Goal: Find specific page/section: Find specific page/section

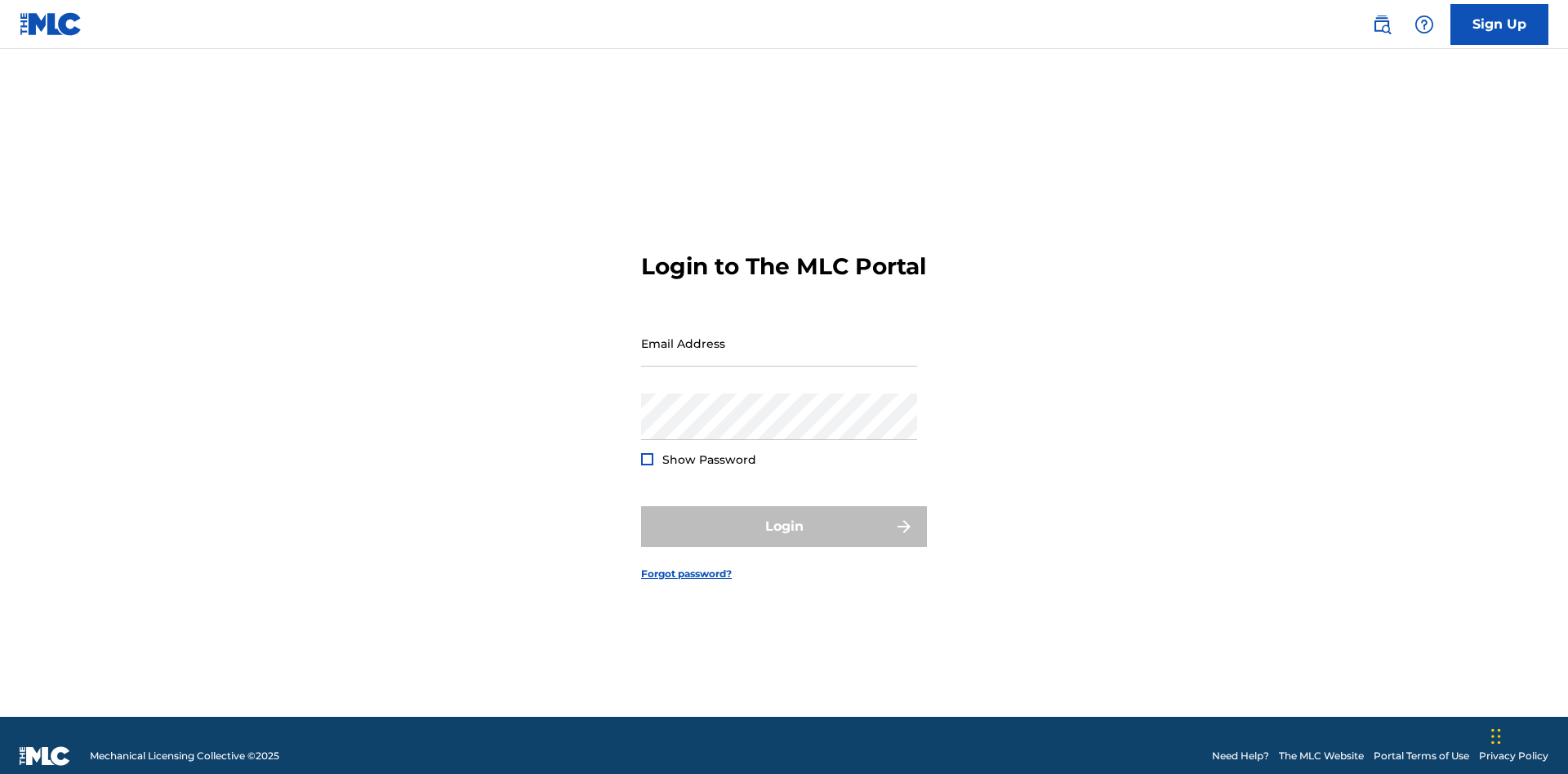
scroll to position [21, 0]
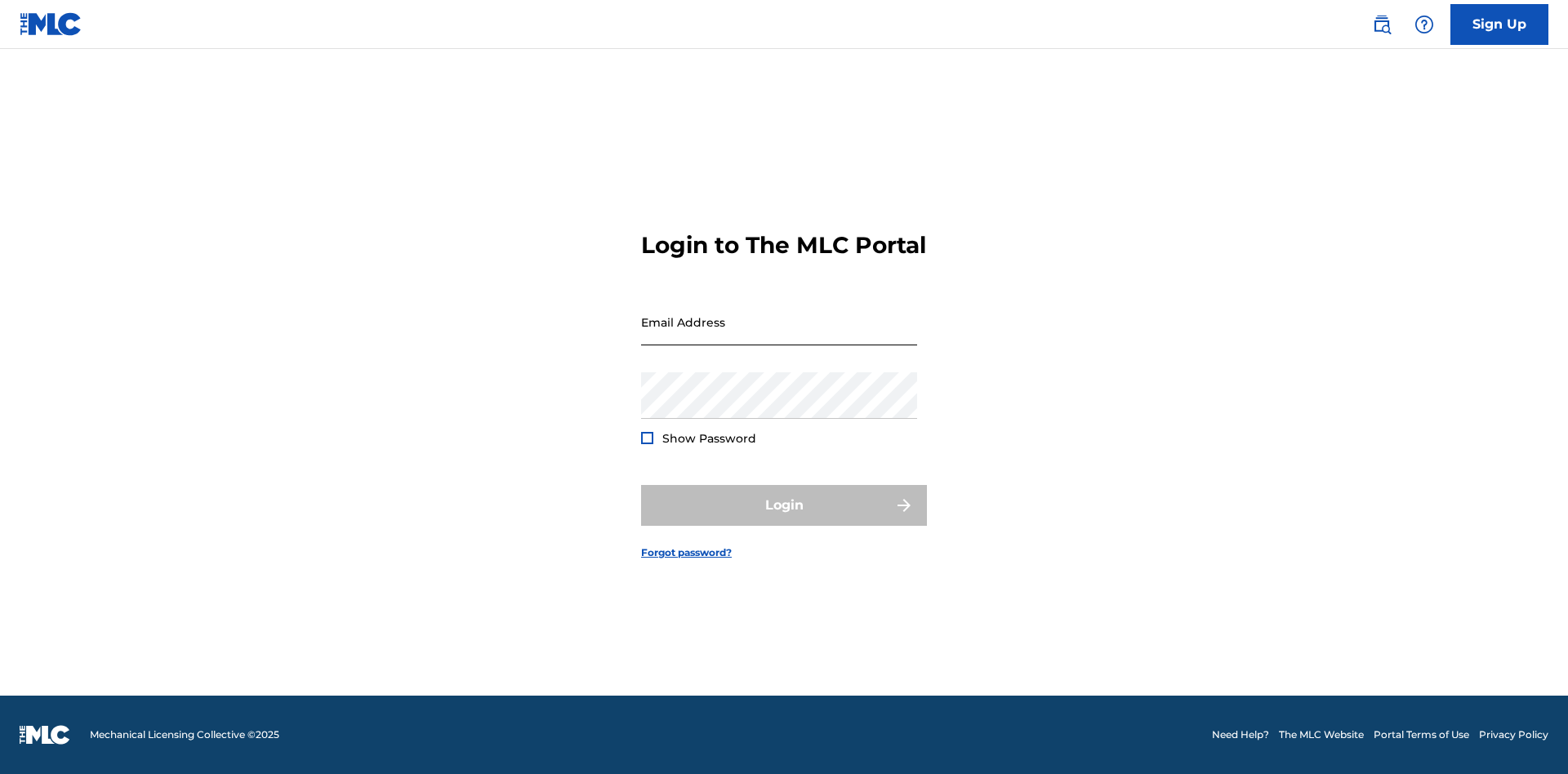
click at [779, 335] on input "Email Address" at bounding box center [779, 322] width 276 height 47
type input "[PERSON_NAME][EMAIL_ADDRESS][DOMAIN_NAME]"
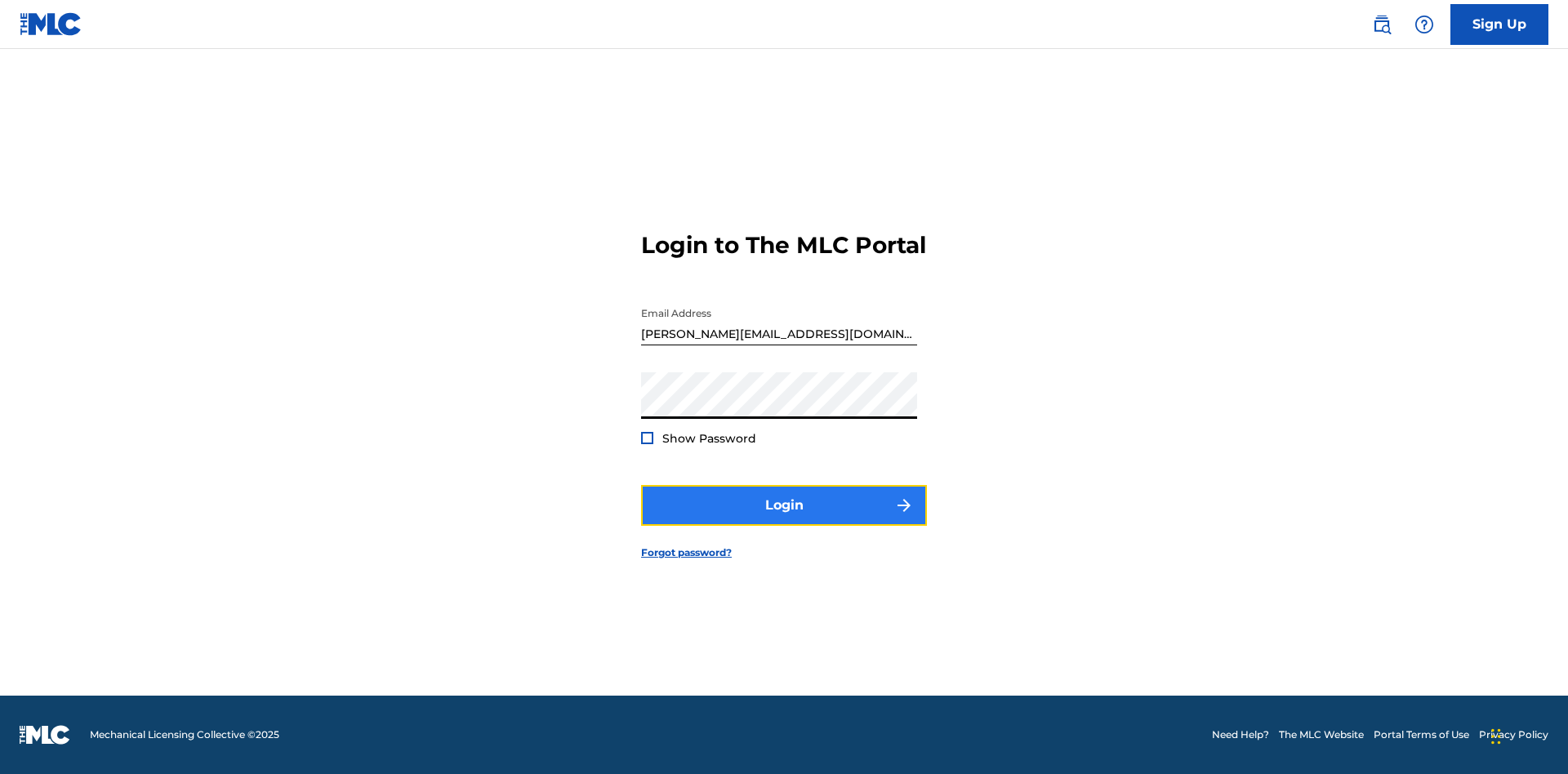
click at [784, 520] on button "Login" at bounding box center [784, 505] width 286 height 41
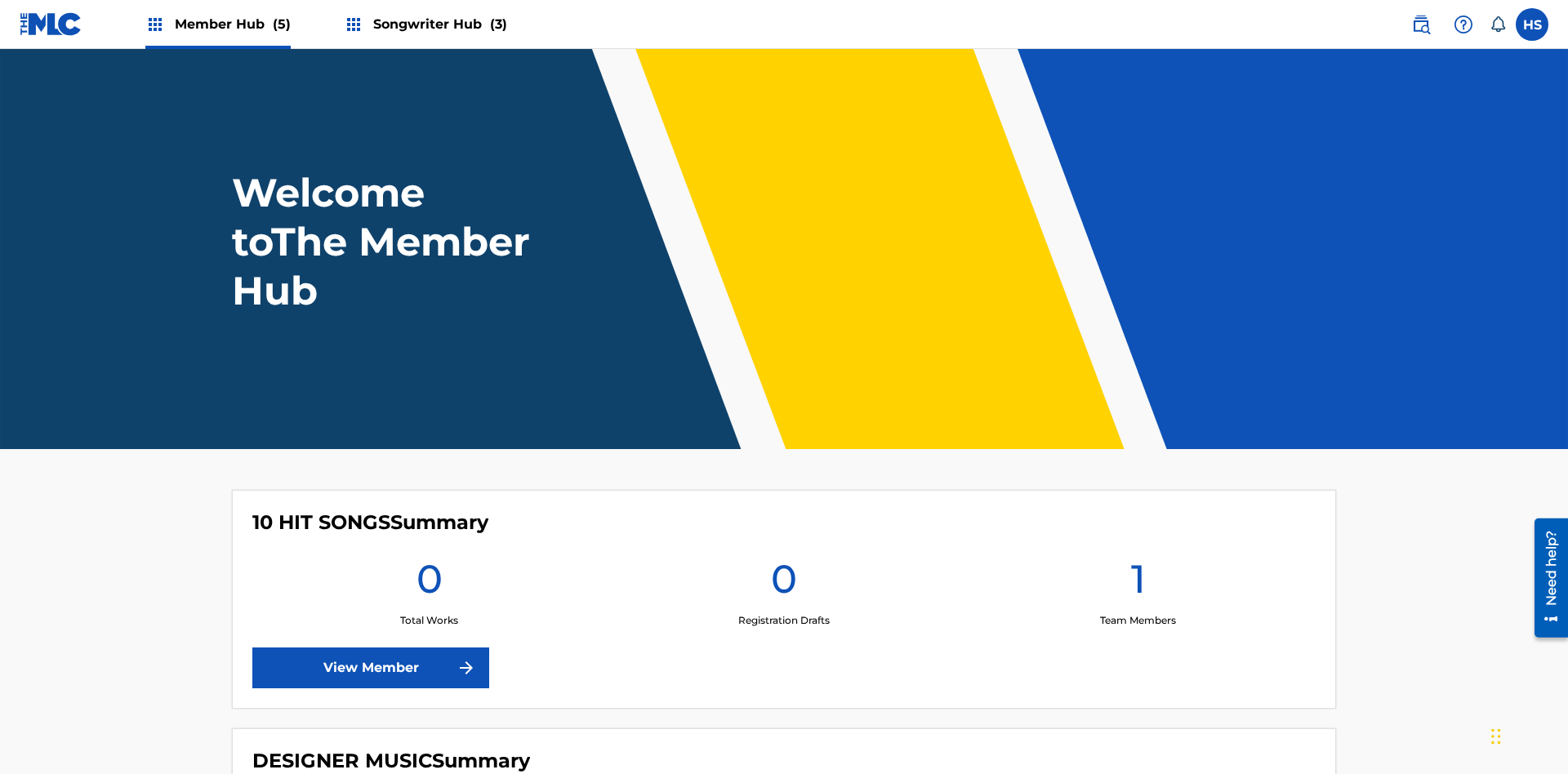
click at [438, 24] on span "Songwriter Hub (3)" at bounding box center [440, 24] width 134 height 19
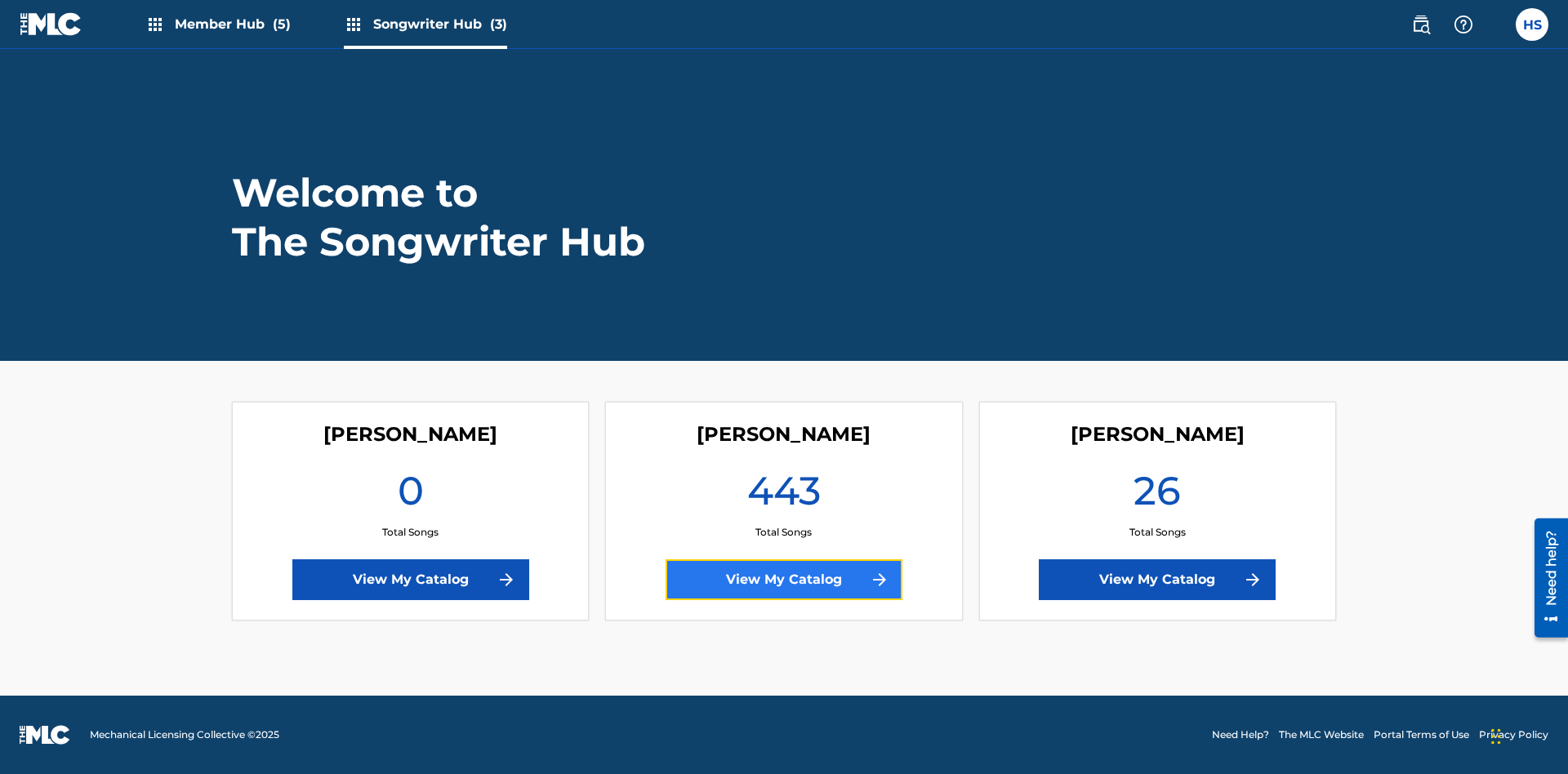
click at [784, 580] on link "View My Catalog" at bounding box center [784, 579] width 237 height 41
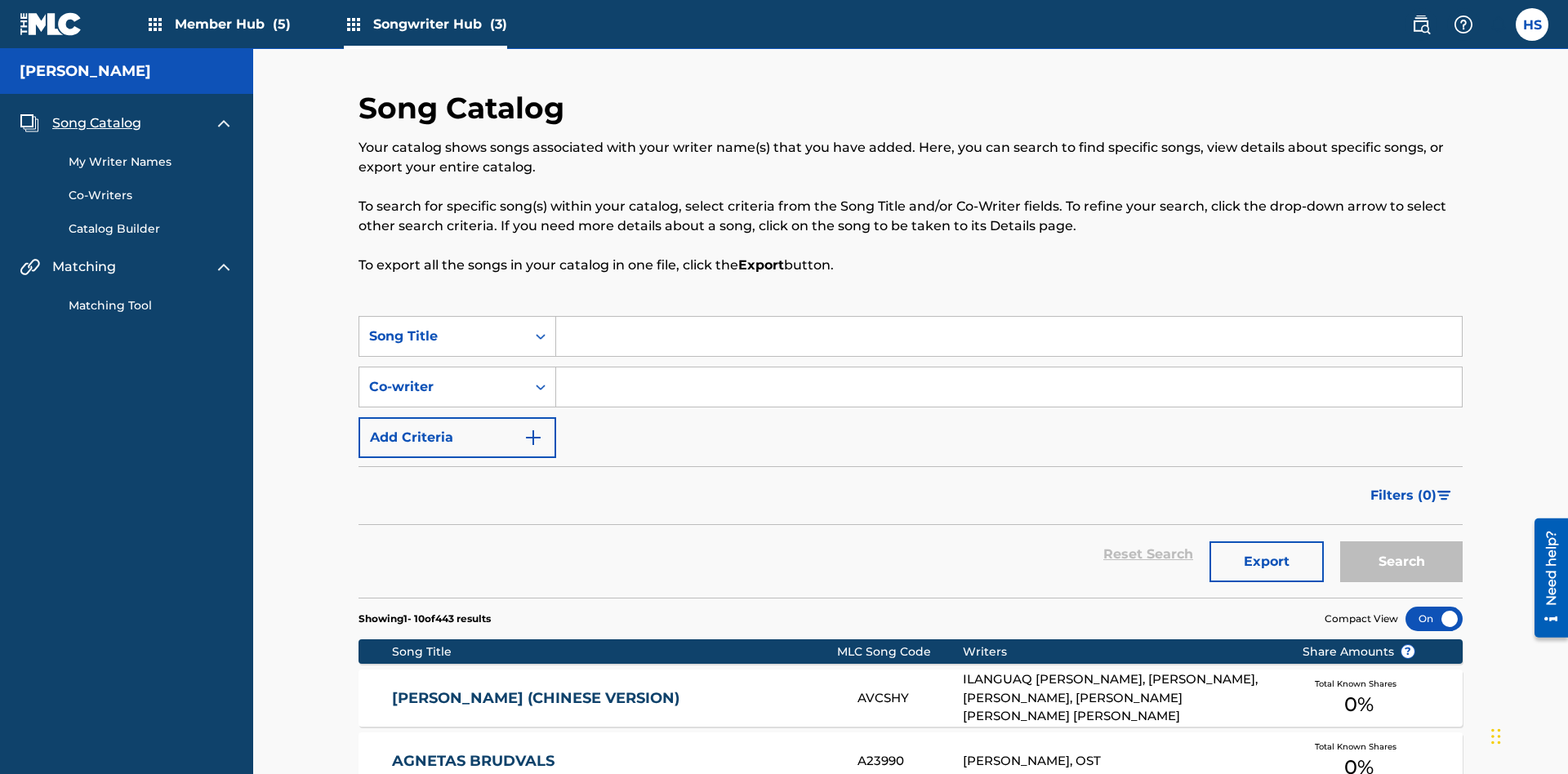
click at [96, 113] on span "Song Catalog" at bounding box center [96, 122] width 89 height 19
click at [443, 327] on div "Song Title" at bounding box center [442, 336] width 147 height 19
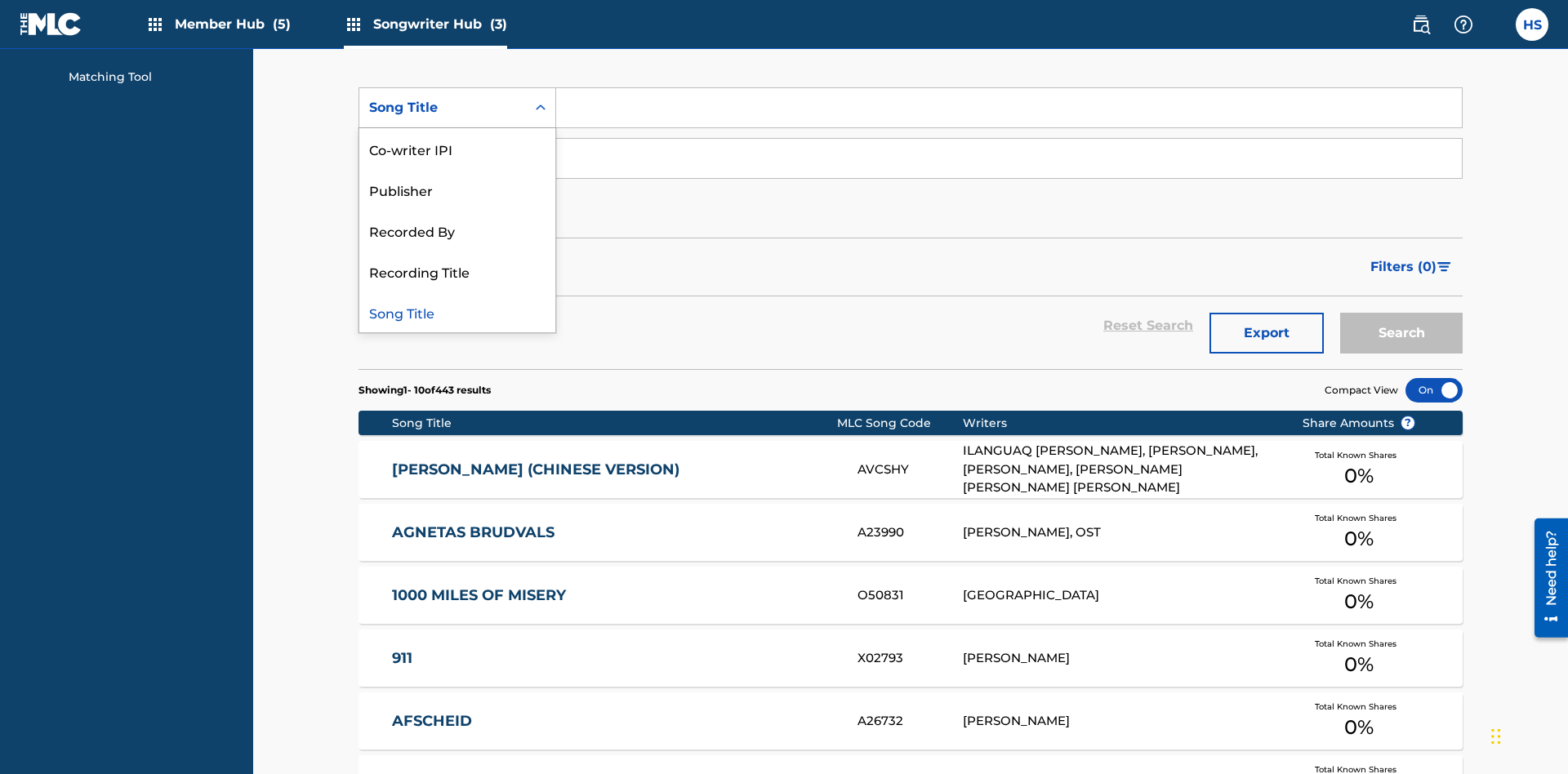
click at [458, 312] on div "Song Title" at bounding box center [457, 312] width 196 height 41
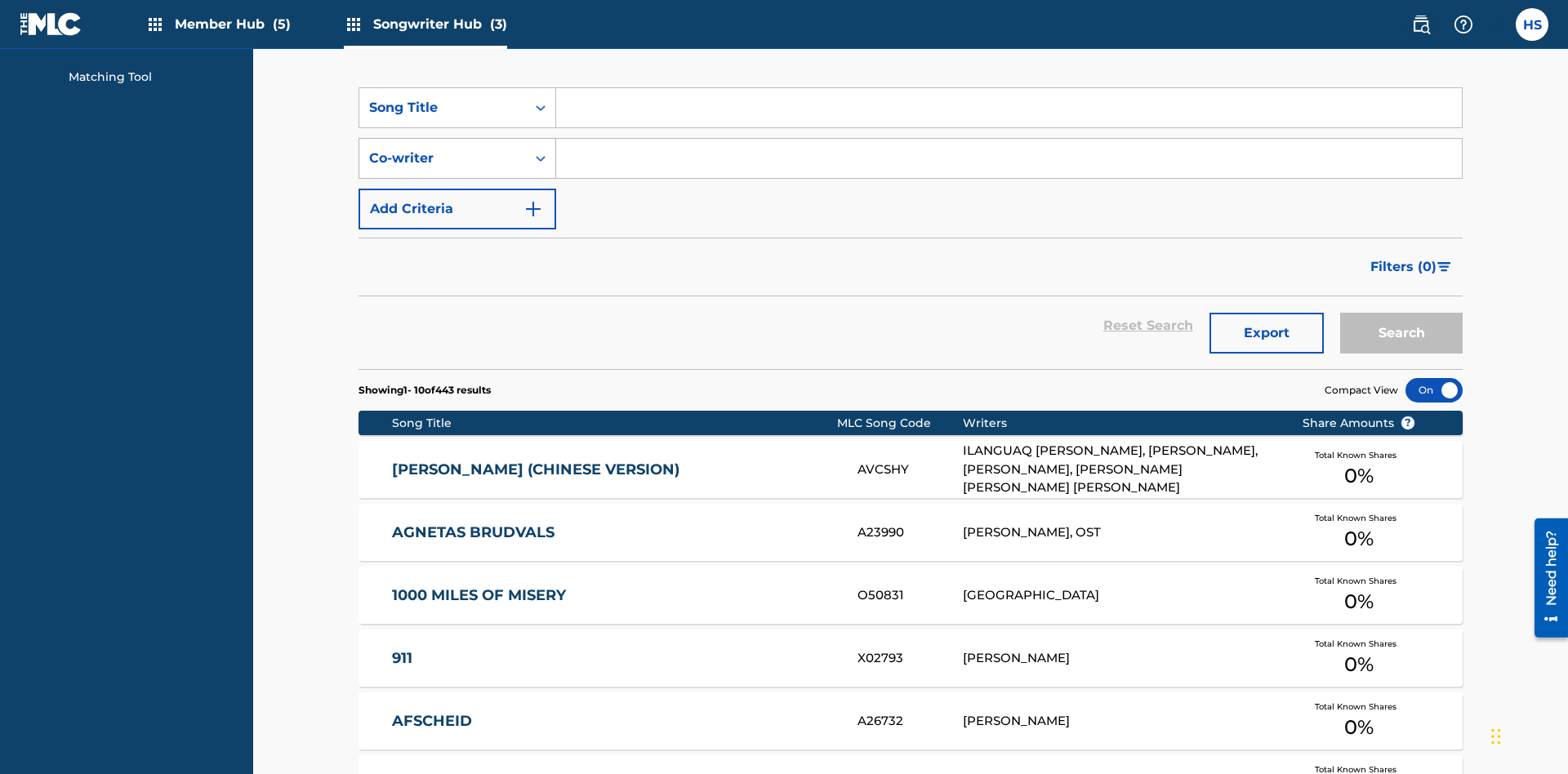
click at [443, 149] on div "Co-writer" at bounding box center [442, 158] width 147 height 19
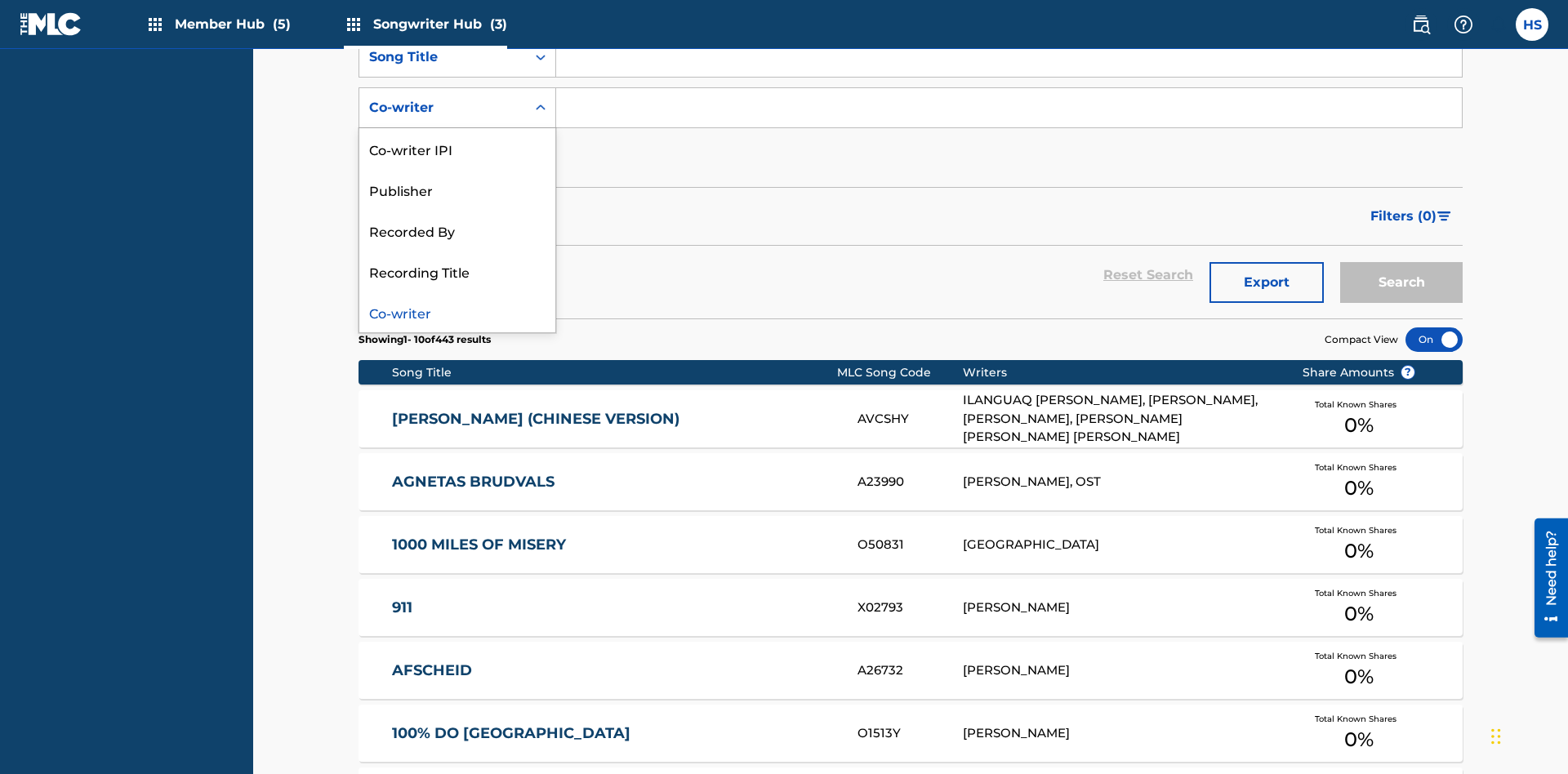
click at [458, 312] on div "Co-writer" at bounding box center [457, 312] width 196 height 41
click at [458, 138] on button "Add Criteria" at bounding box center [457, 158] width 197 height 41
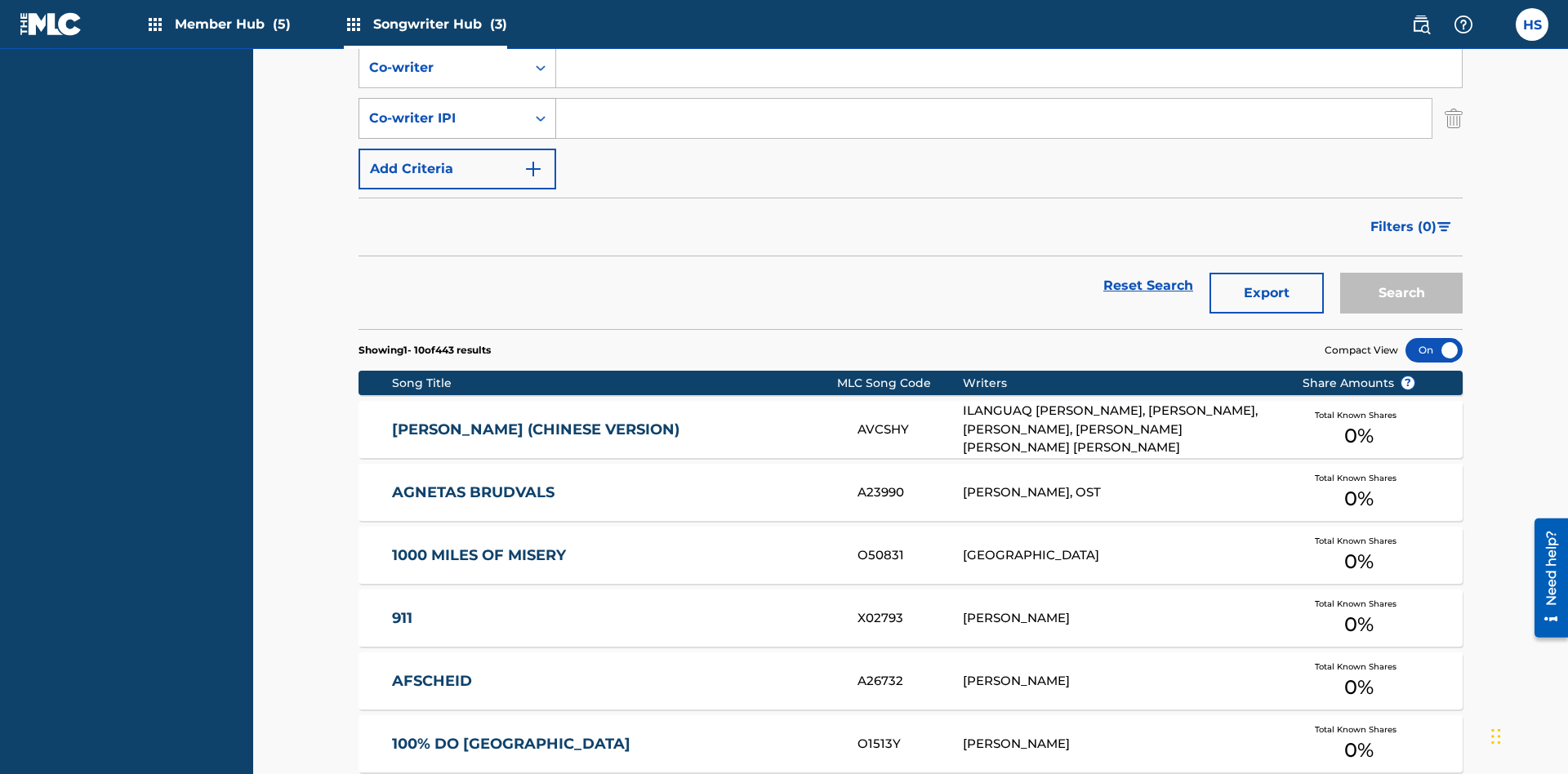
click at [443, 109] on div "Co-writer IPI" at bounding box center [442, 118] width 147 height 19
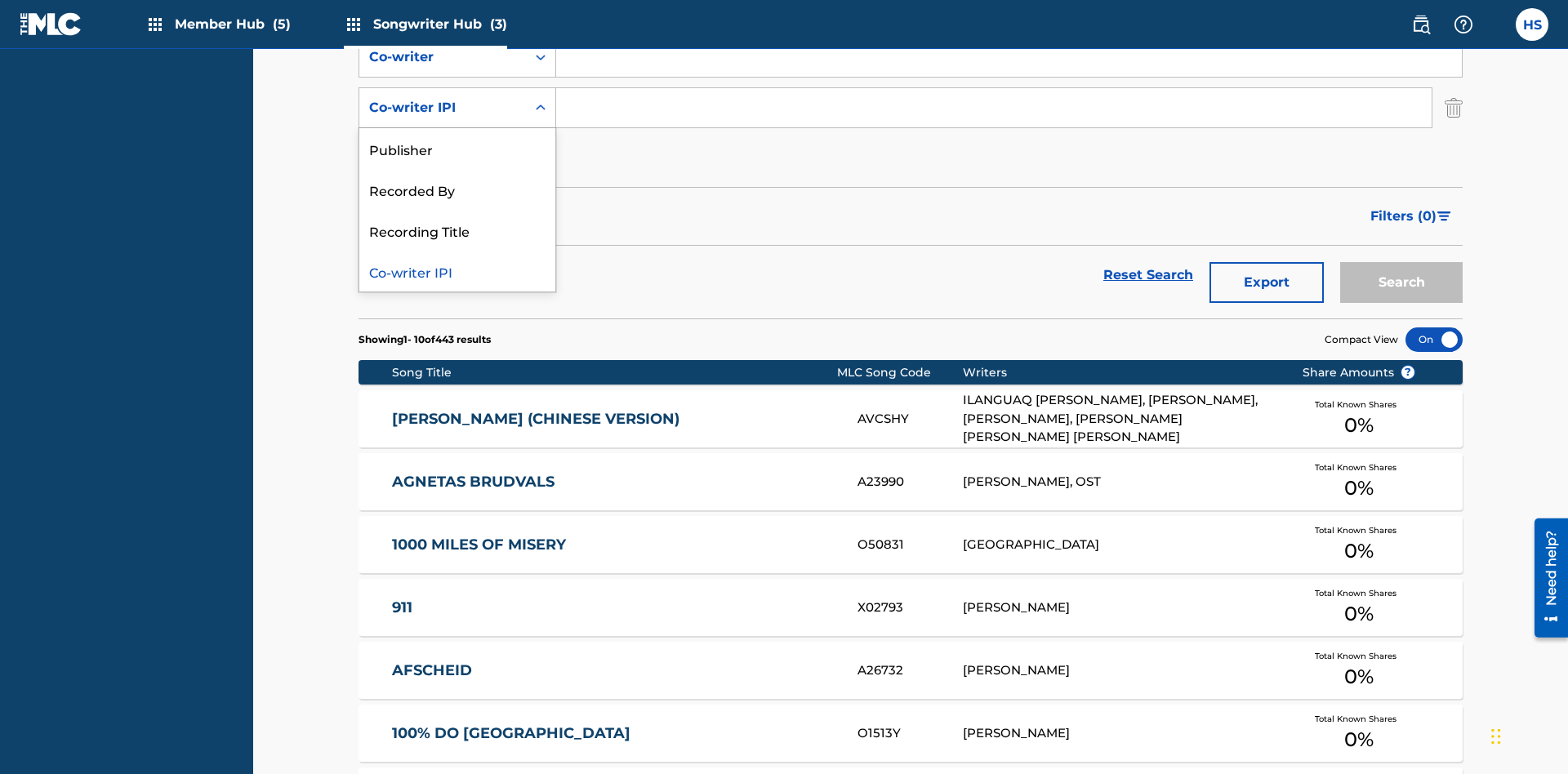
click at [458, 271] on div "Co-writer IPI" at bounding box center [457, 270] width 196 height 41
click at [458, 138] on button "Add Criteria" at bounding box center [457, 158] width 197 height 41
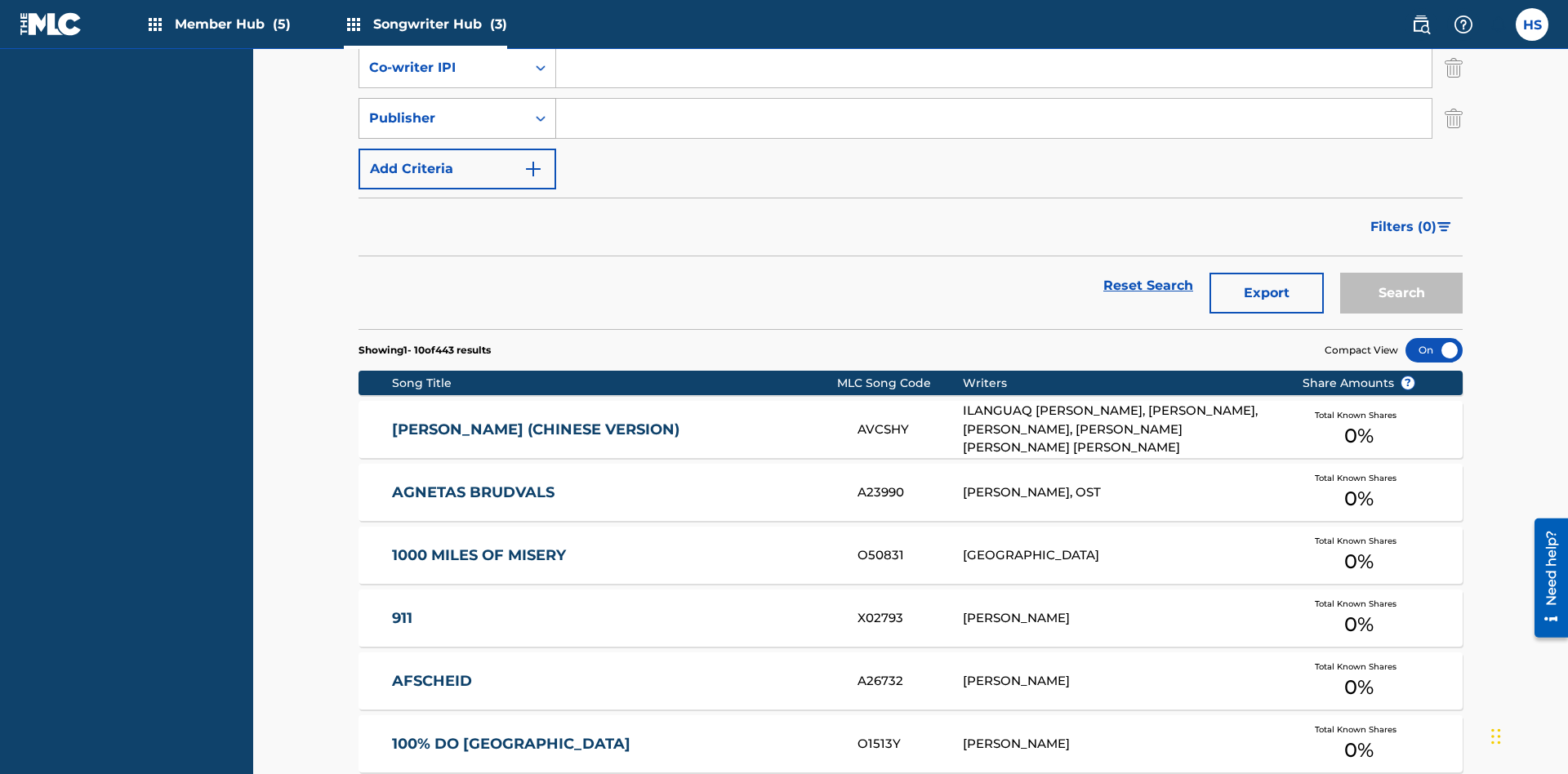
click at [443, 109] on div "Publisher" at bounding box center [442, 118] width 147 height 19
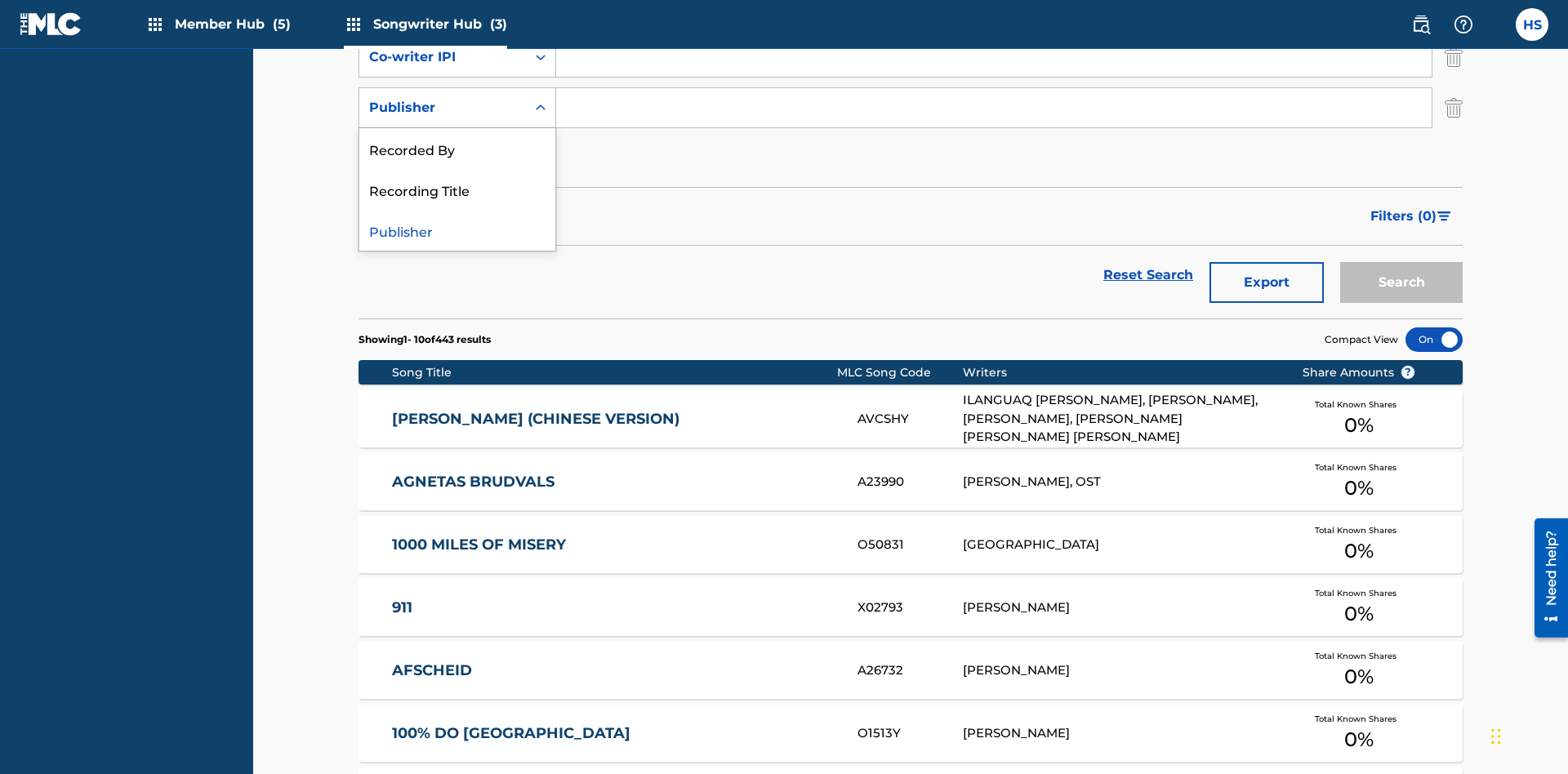
click at [458, 149] on div "Recorded By" at bounding box center [457, 148] width 196 height 41
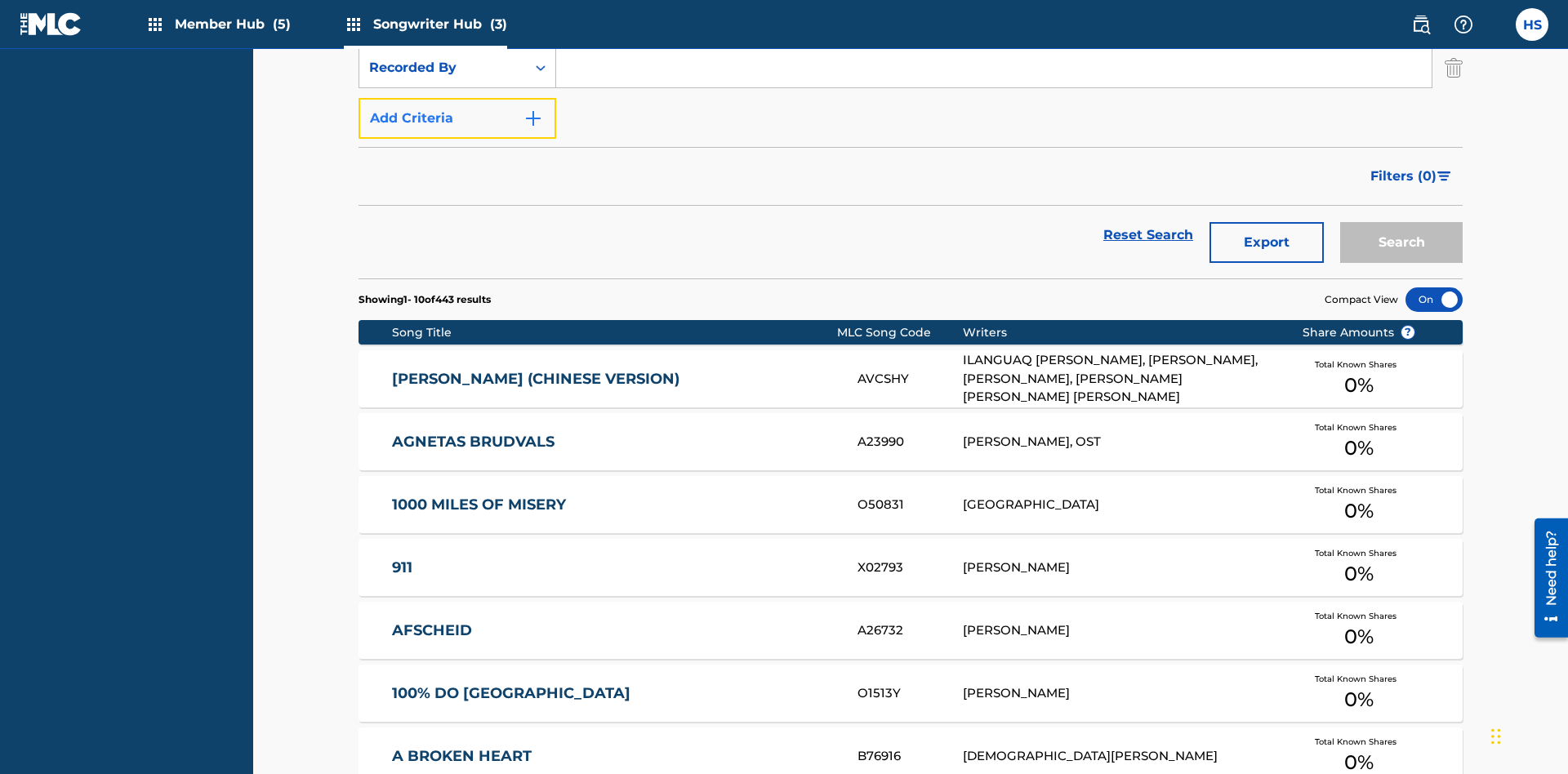
click at [458, 119] on button "Add Criteria" at bounding box center [457, 118] width 197 height 41
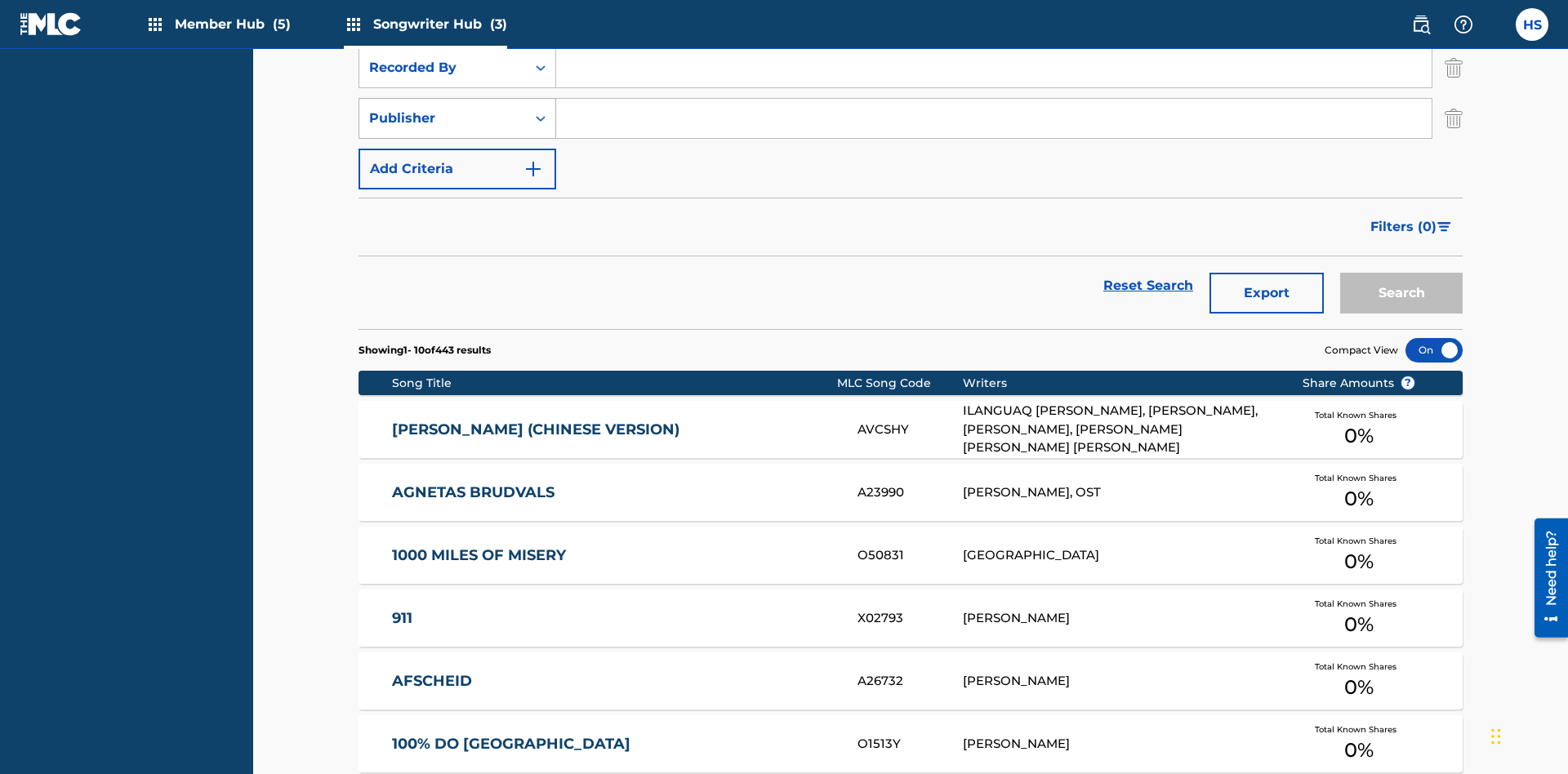
click at [443, 109] on div "Publisher" at bounding box center [442, 118] width 147 height 19
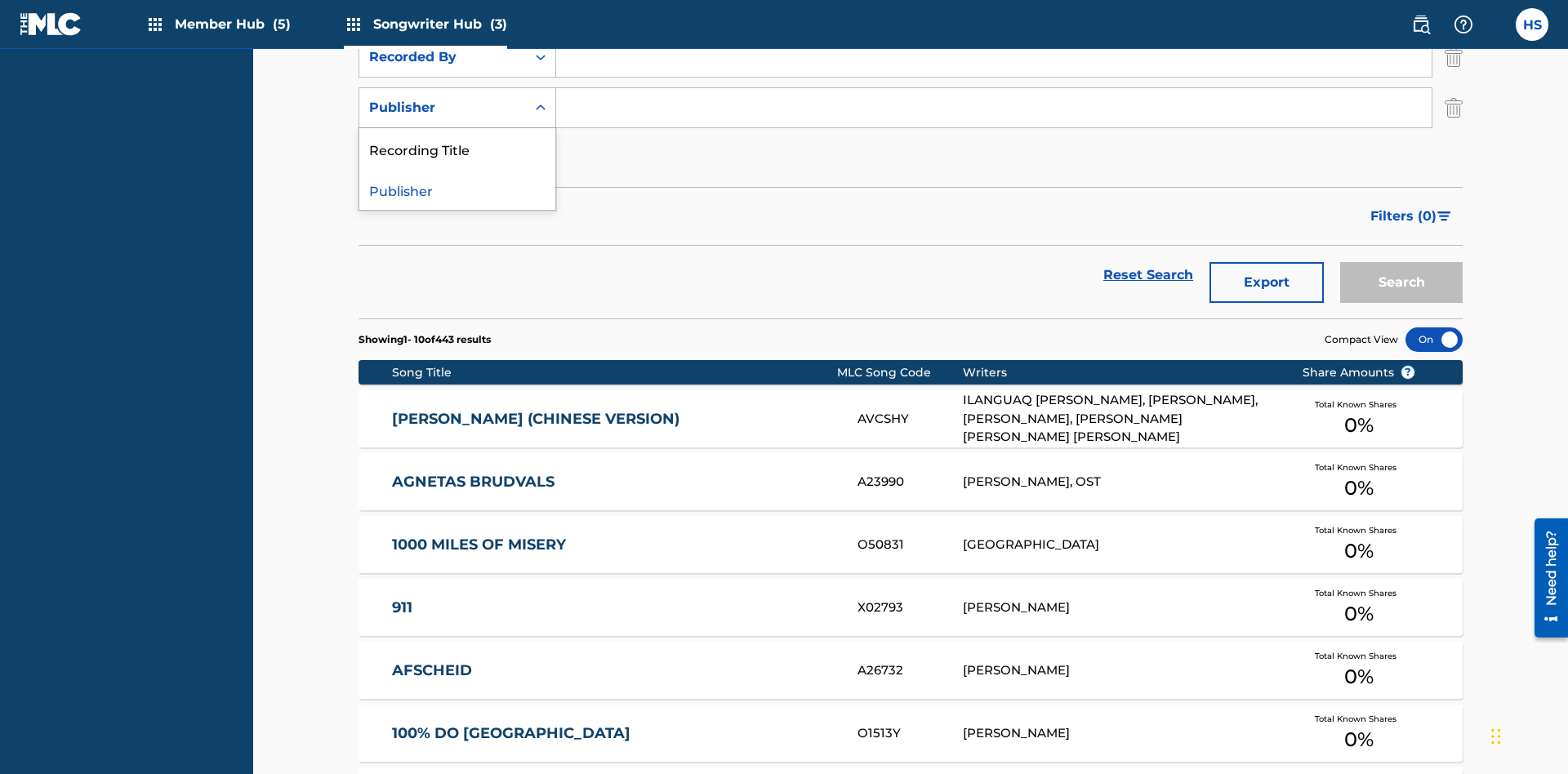
click at [458, 189] on div "Publisher" at bounding box center [457, 189] width 196 height 41
click at [458, 138] on button "Add Criteria" at bounding box center [457, 158] width 197 height 41
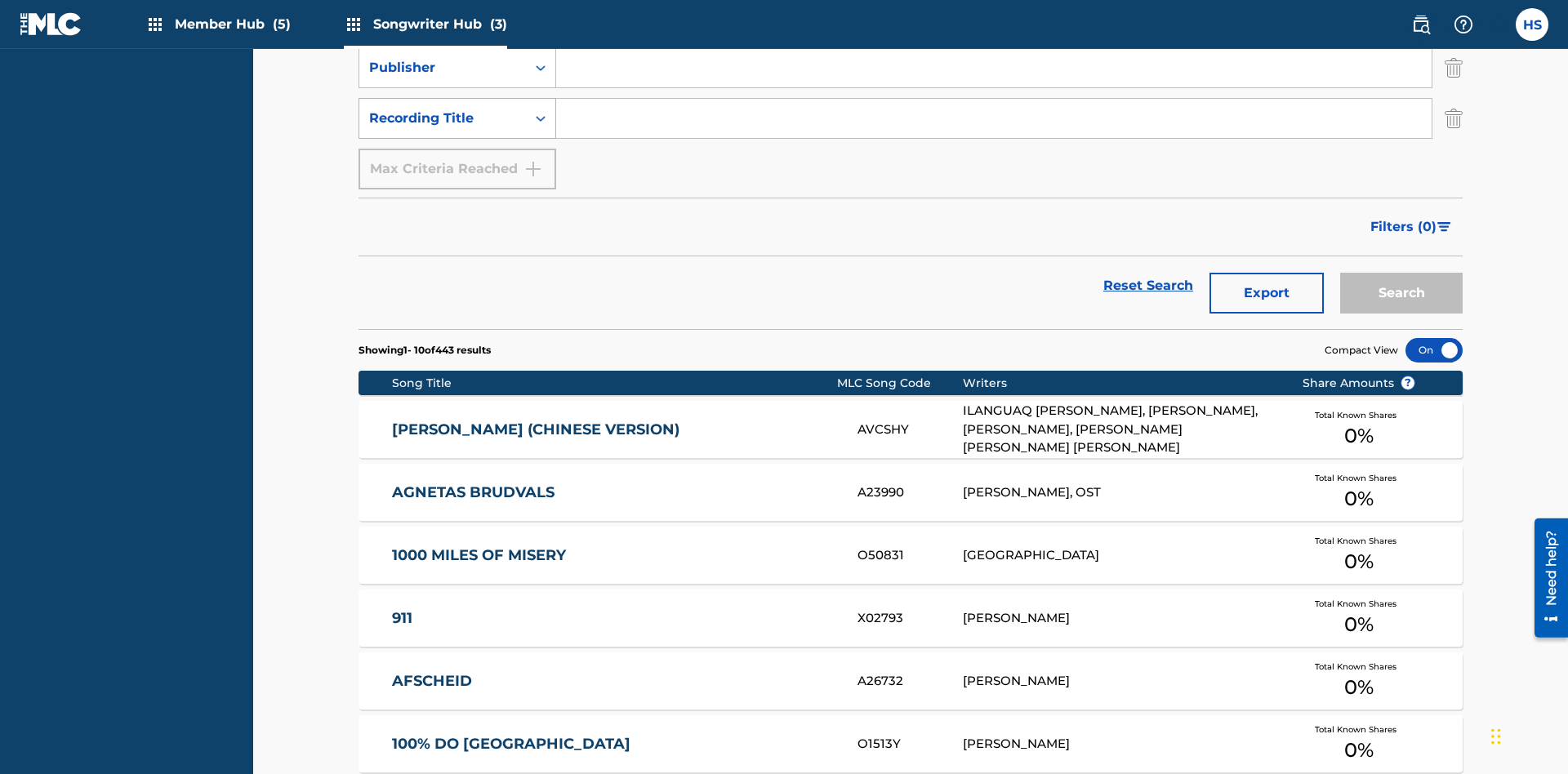
click at [443, 109] on div "Recording Title" at bounding box center [442, 118] width 147 height 19
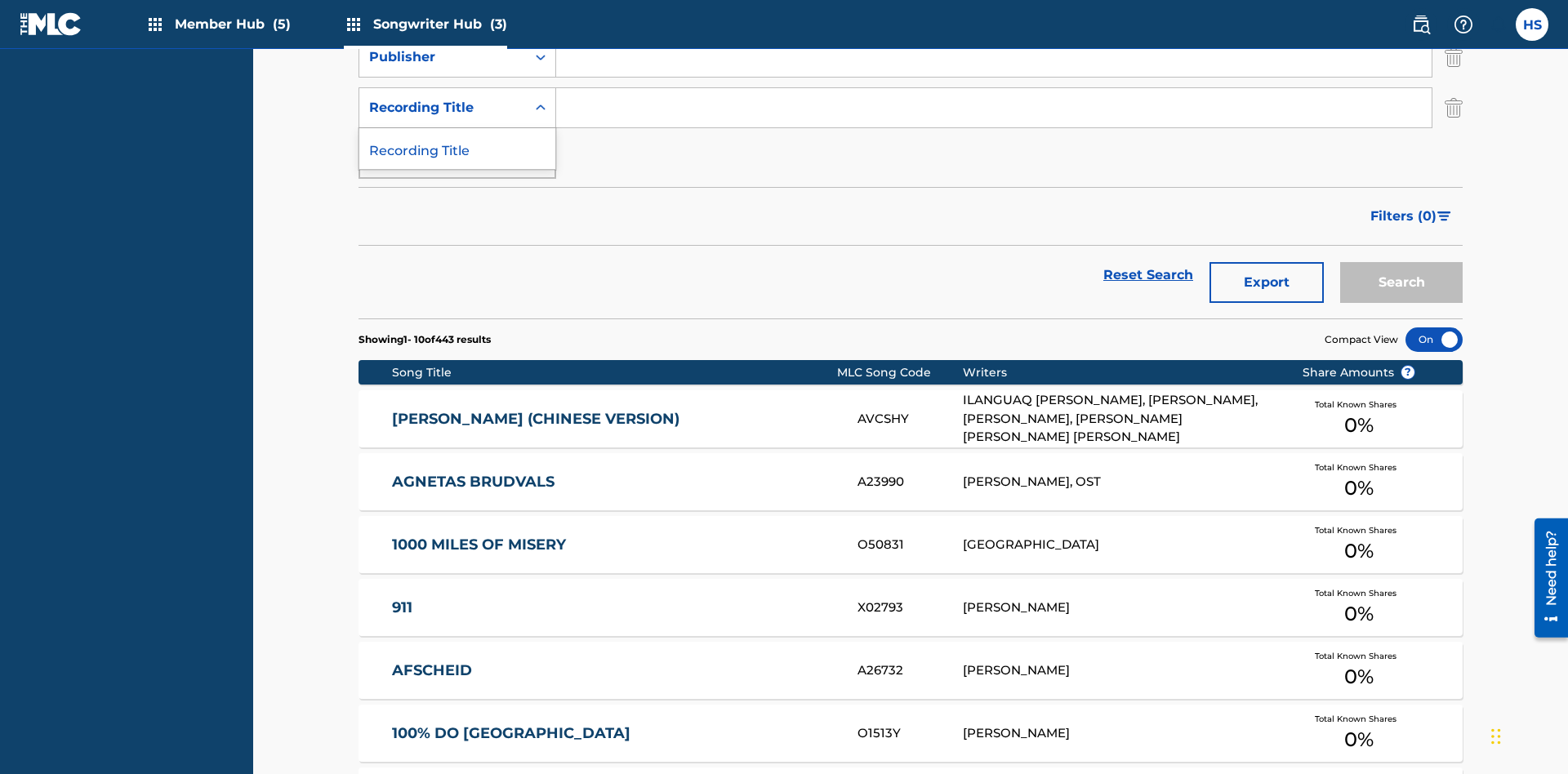
click at [458, 149] on div "Recording Title" at bounding box center [457, 148] width 196 height 41
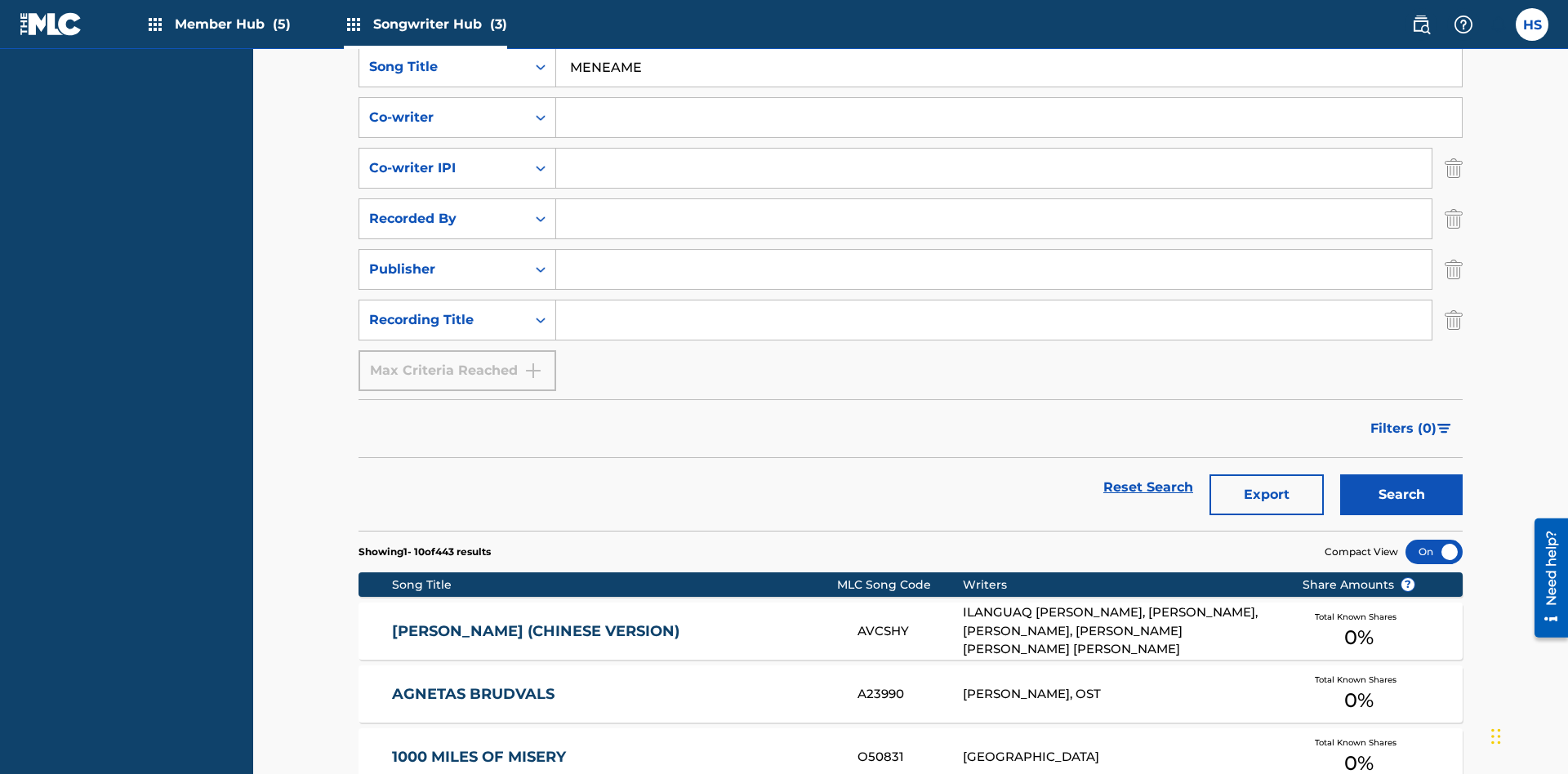
type input "MENEAME"
click at [1009, 118] on input "Search Form" at bounding box center [1009, 117] width 906 height 39
type input "DRAACO DALLAS AVENTURA"
click at [994, 149] on input "Search Form" at bounding box center [994, 168] width 875 height 39
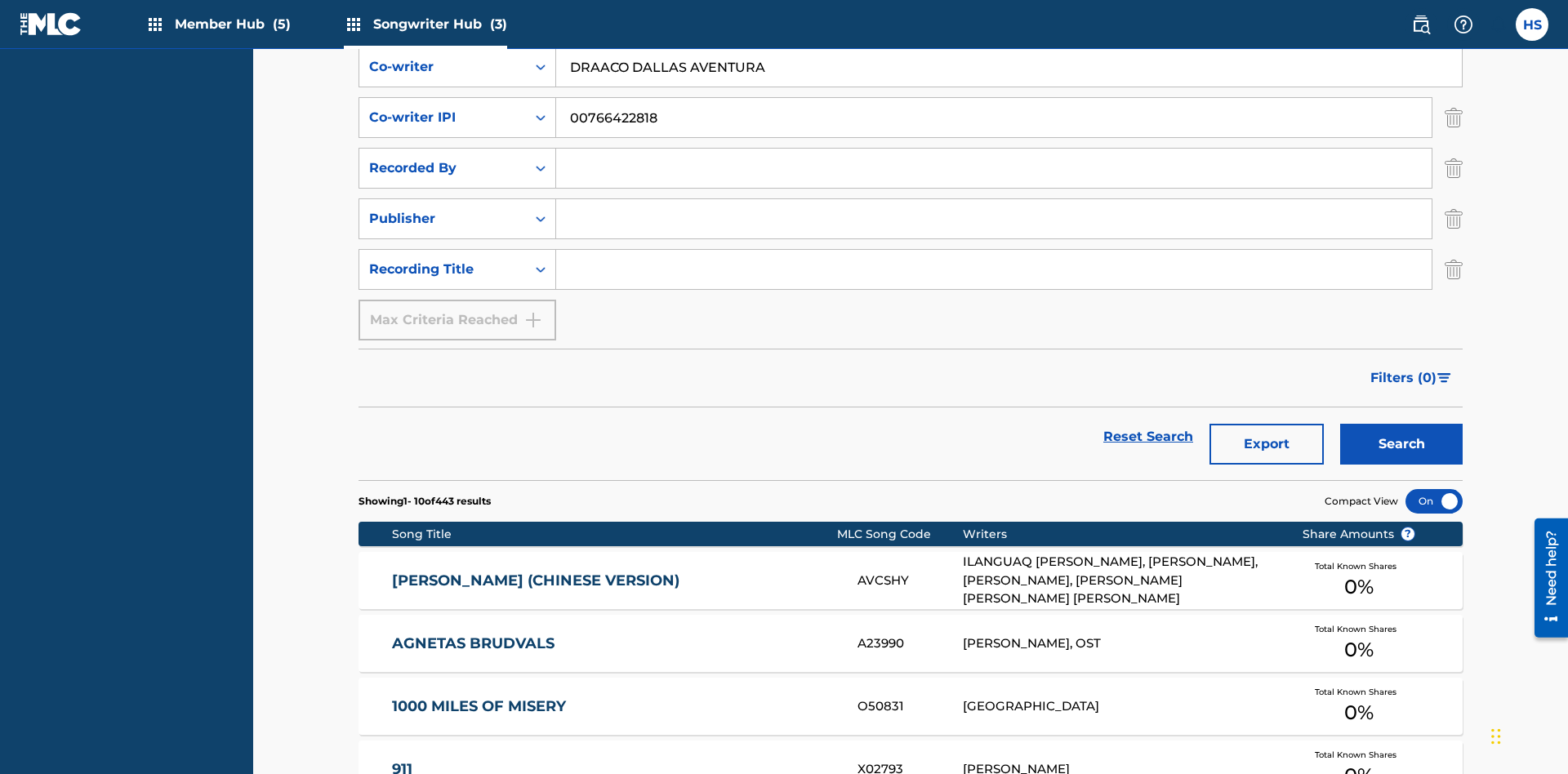
type input "00766422818"
click at [994, 149] on input "Search Form" at bounding box center [994, 168] width 875 height 39
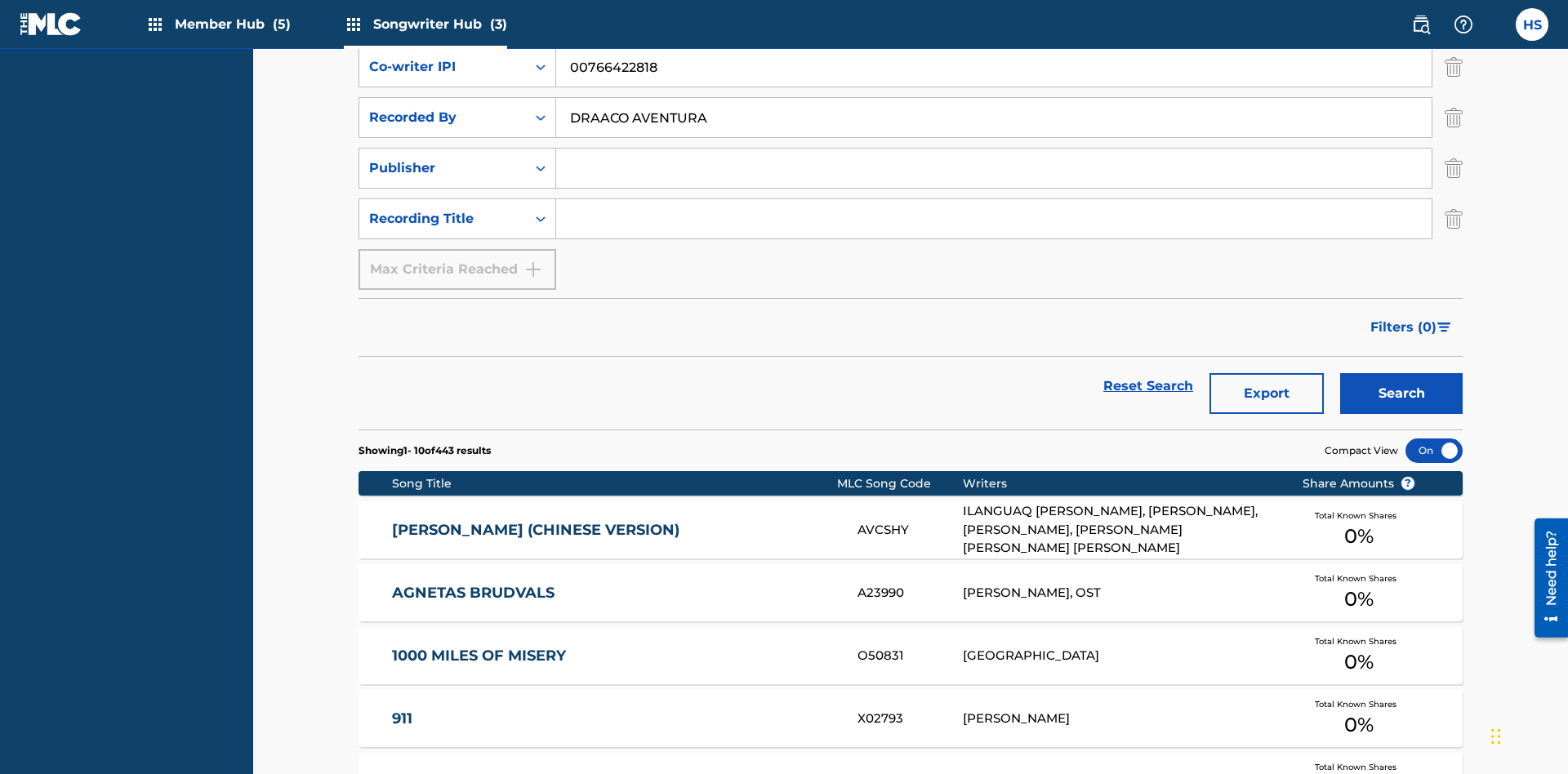
type input "DRAACO AVENTURA"
click at [994, 149] on input "Search Form" at bounding box center [994, 168] width 875 height 39
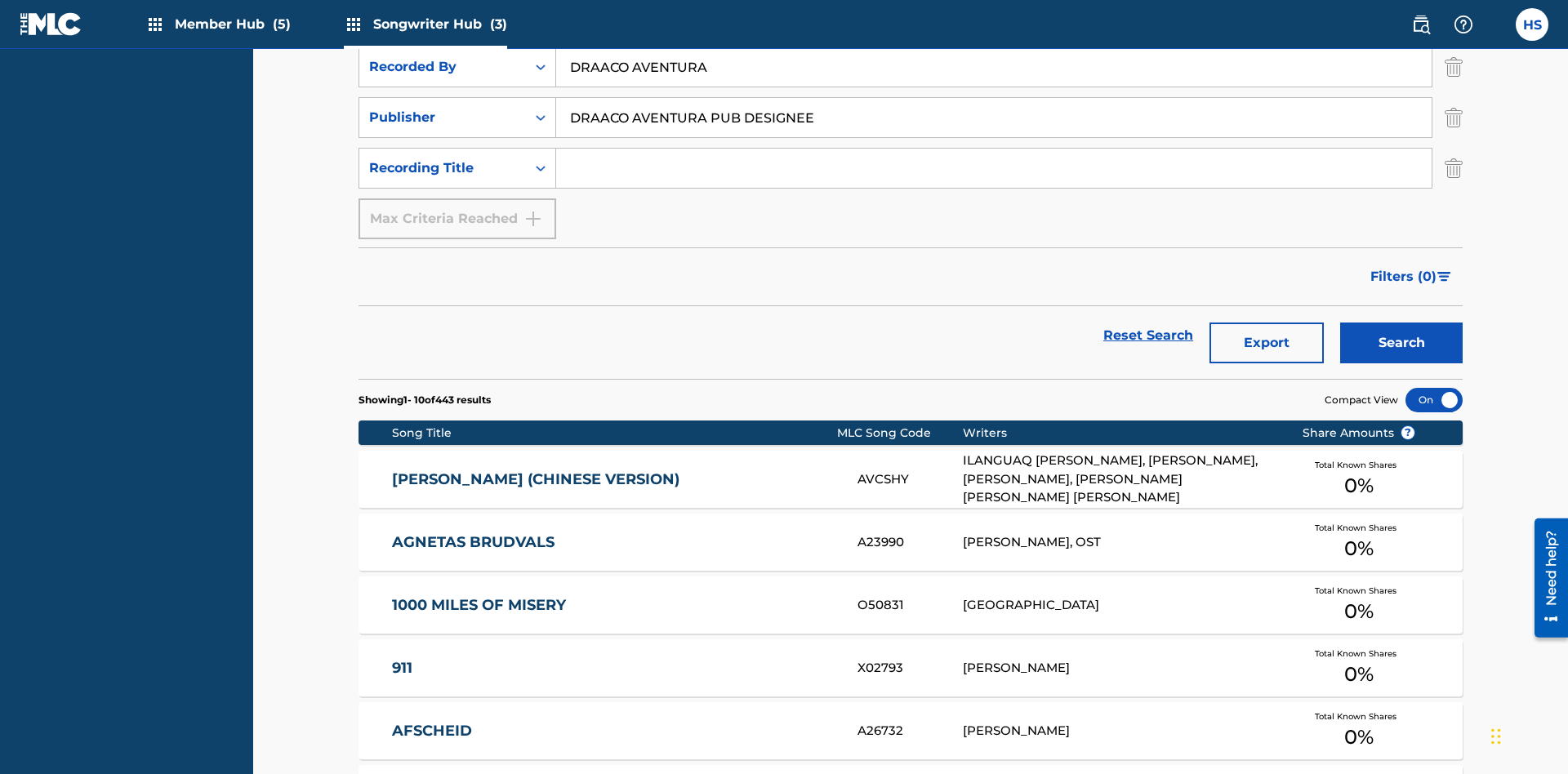
type input "DRAACO AVENTURA PUB DESIGNEE"
click at [994, 149] on input "Search Form" at bounding box center [994, 168] width 875 height 39
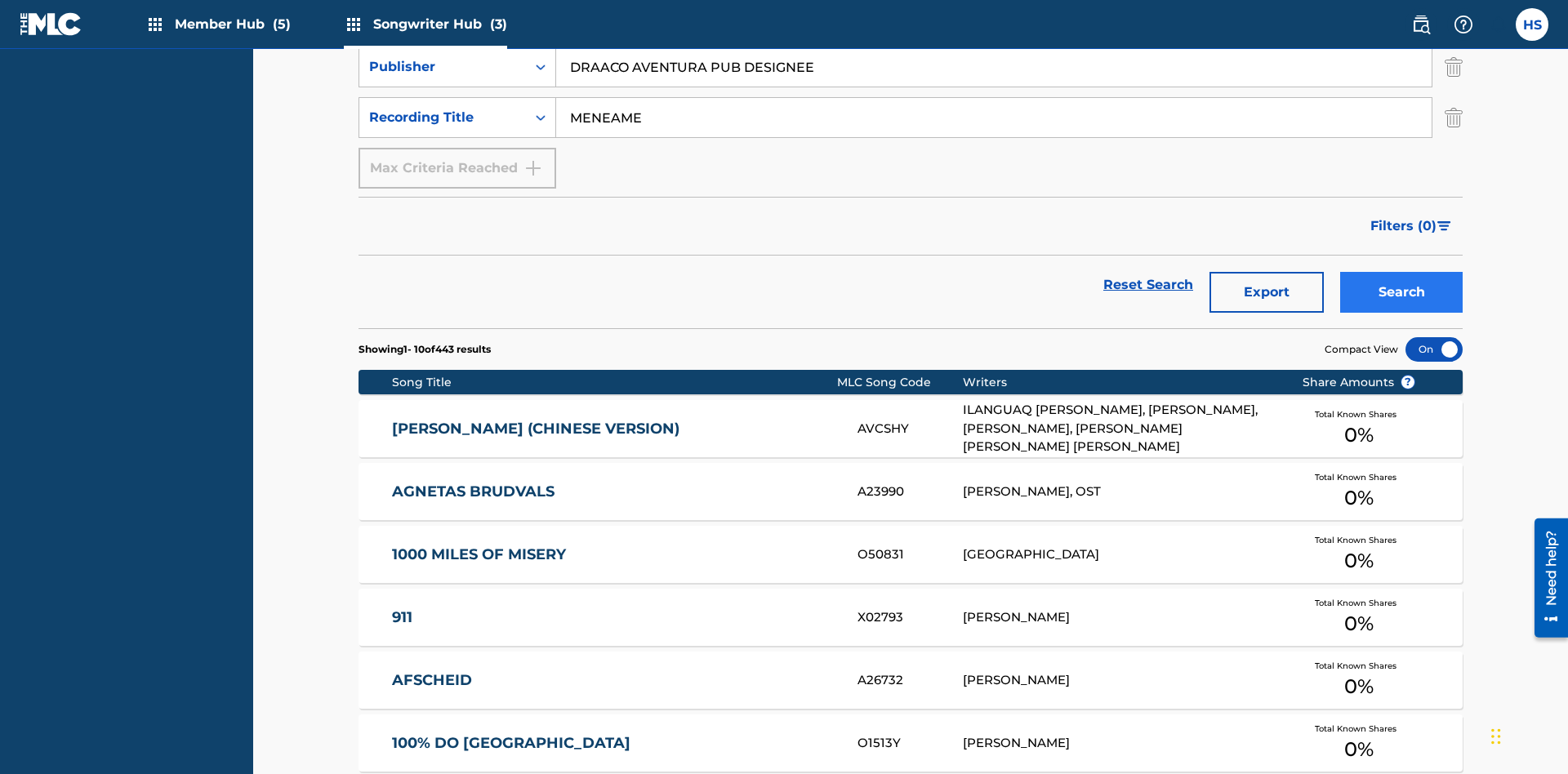
type input "MENEAME"
click at [1402, 272] on button "Search" at bounding box center [1402, 292] width 122 height 41
